Goal: Check status: Check status

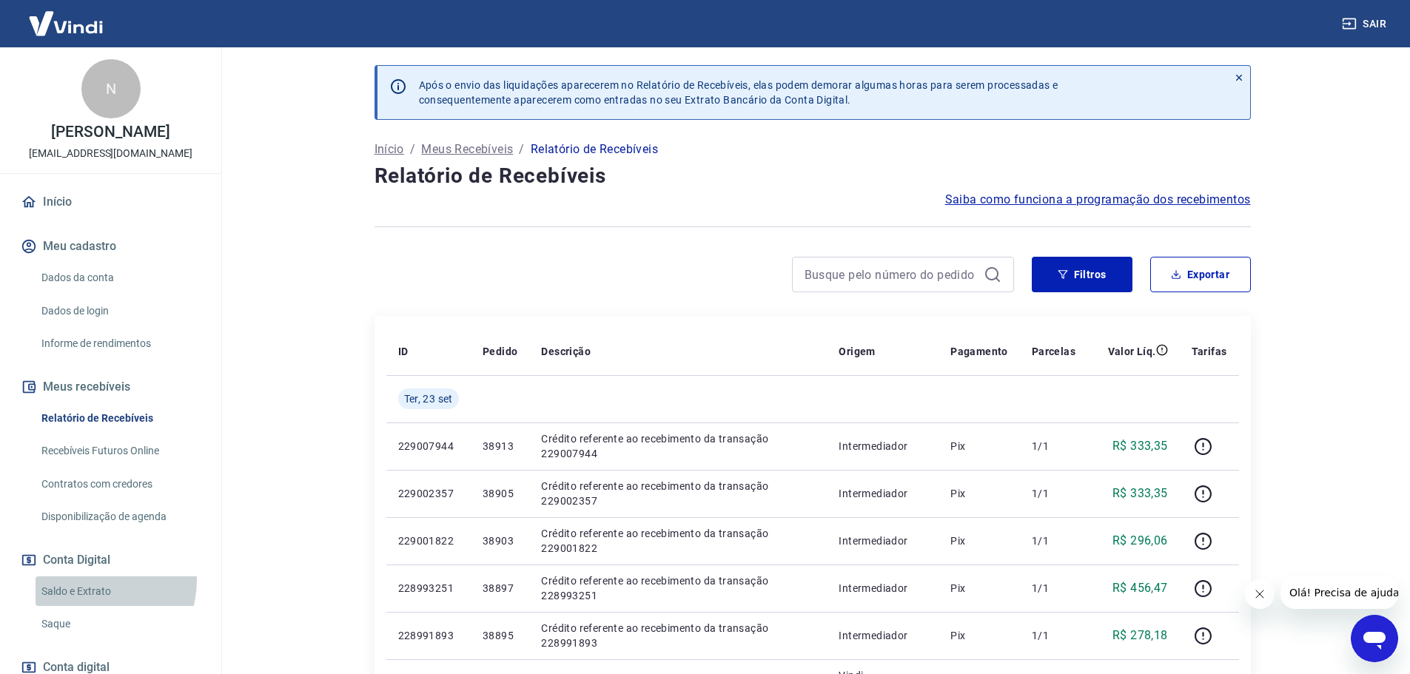
click at [94, 580] on link "Saldo e Extrato" at bounding box center [120, 591] width 168 height 30
